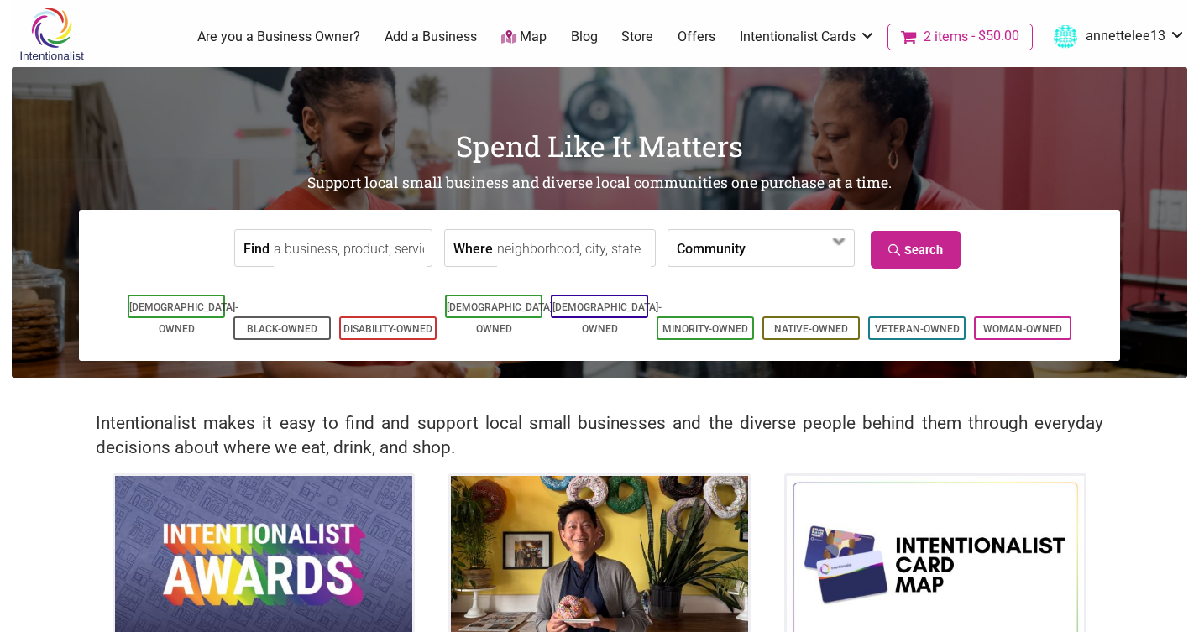
click at [706, 32] on link "Offers" at bounding box center [697, 37] width 38 height 18
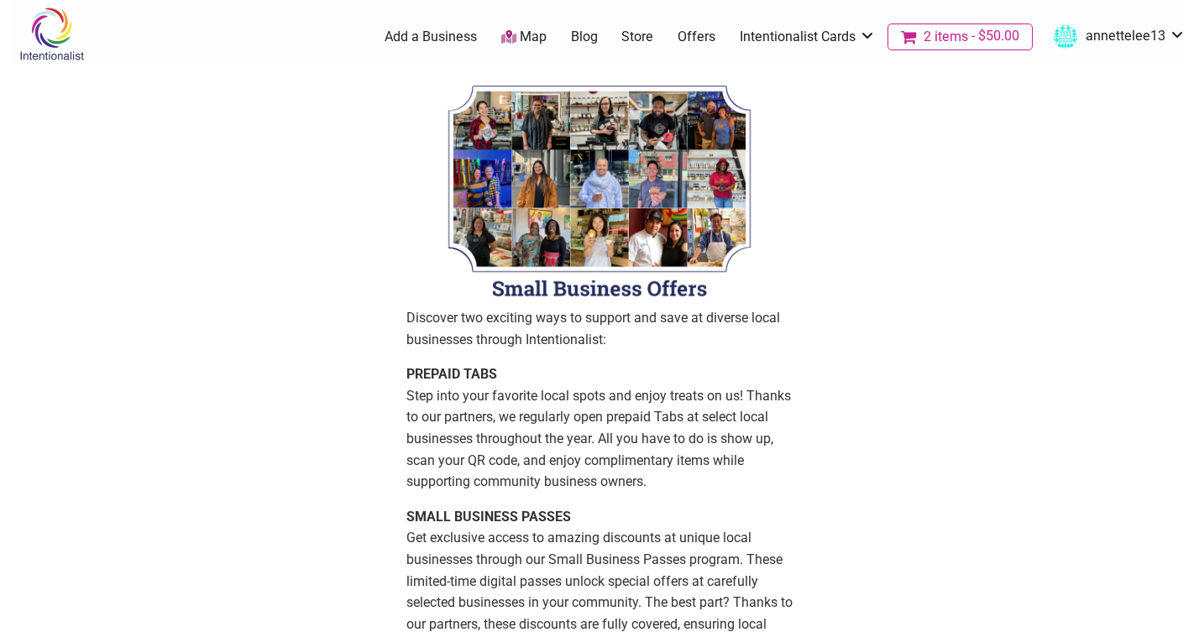
click at [644, 343] on p "Discover two exciting ways to support and save at diverse local businesses thro…" at bounding box center [599, 328] width 386 height 43
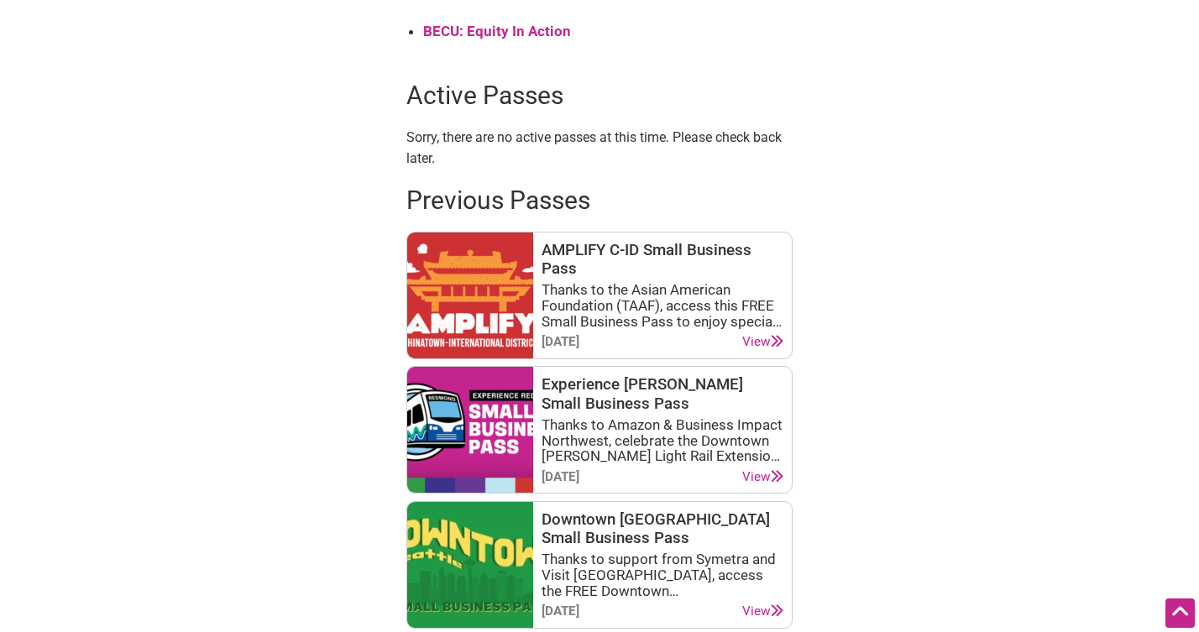
scroll to position [690, 0]
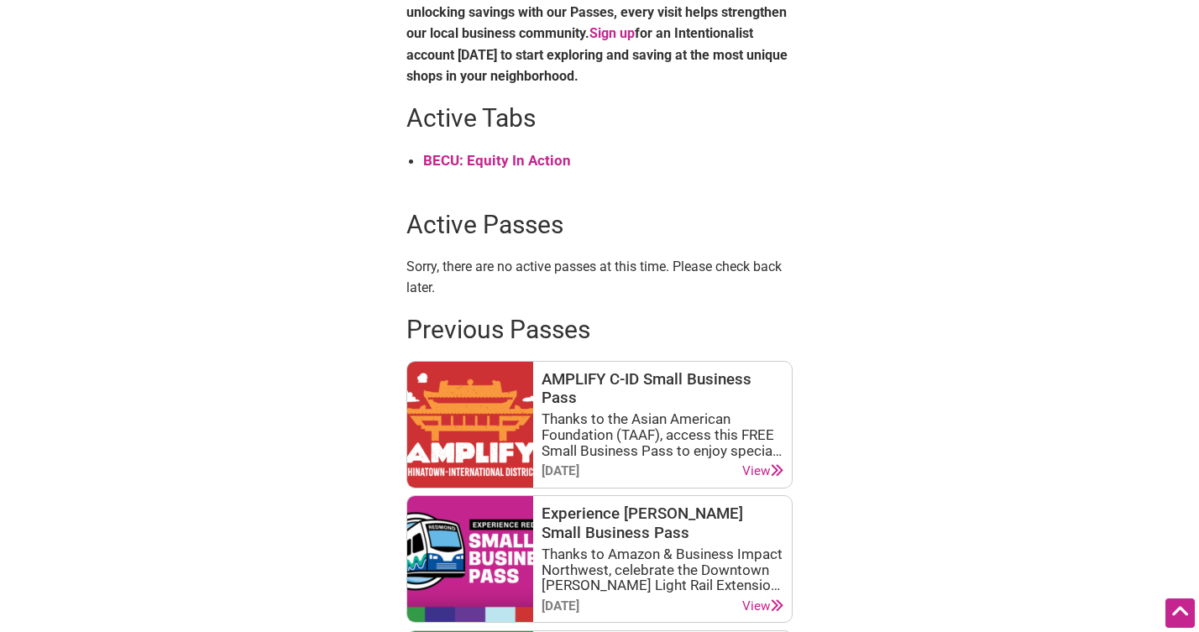
click at [521, 164] on strong "BECU: Equity In Action" at bounding box center [497, 160] width 148 height 17
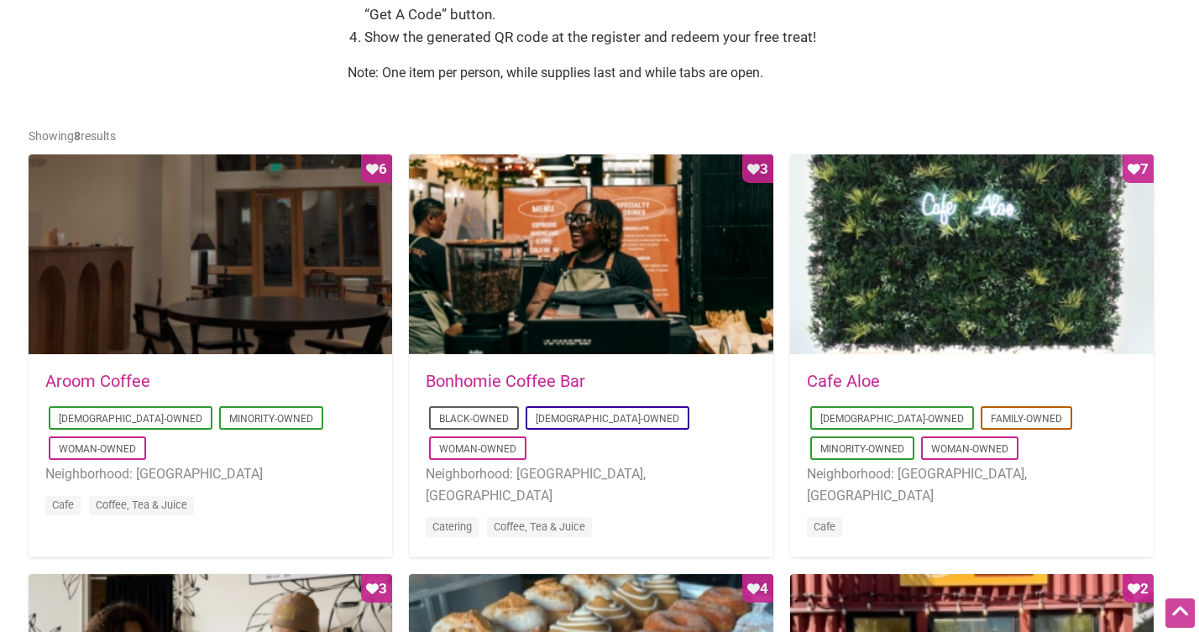
scroll to position [759, 0]
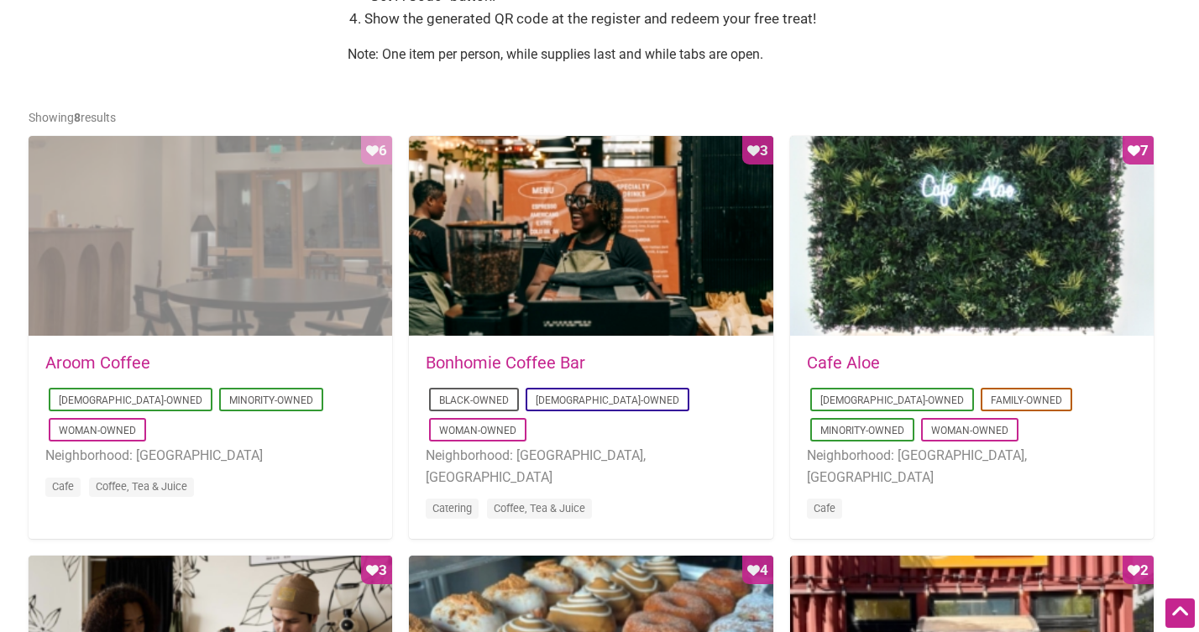
click at [230, 301] on div "Favorite Count 6" at bounding box center [211, 237] width 364 height 202
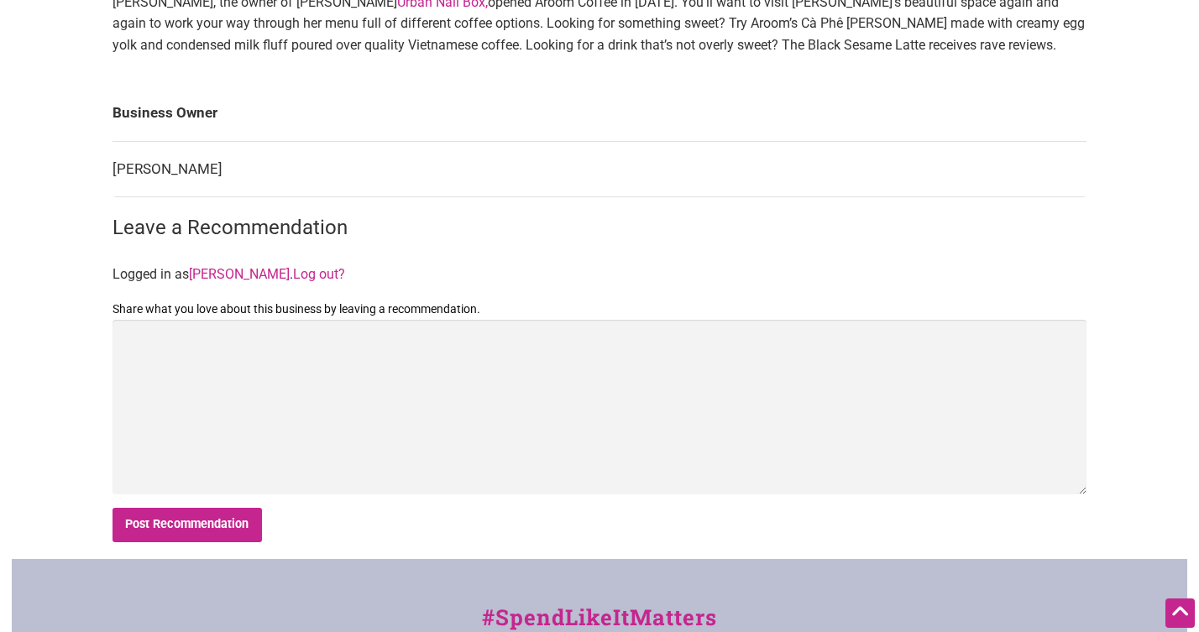
scroll to position [710, 0]
